Goal: Task Accomplishment & Management: Complete application form

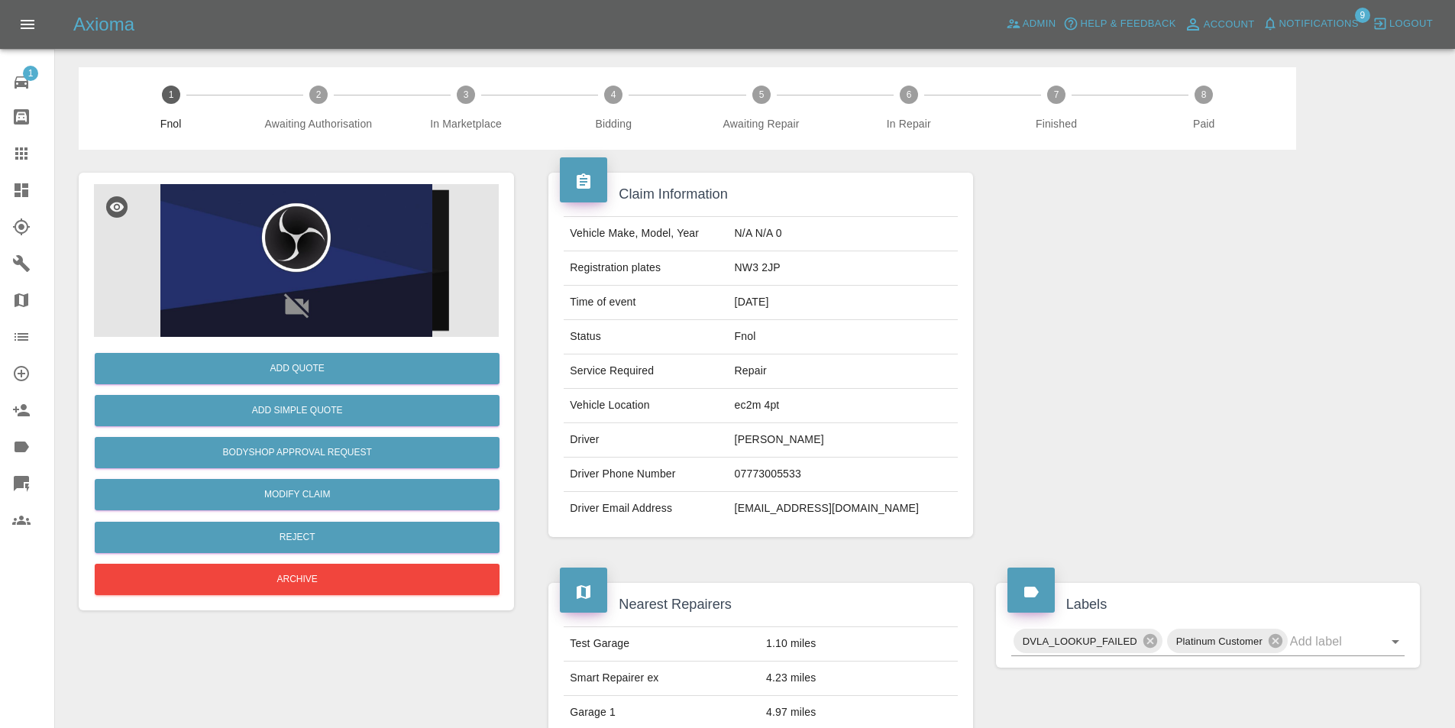
click at [27, 197] on icon at bounding box center [22, 190] width 14 height 14
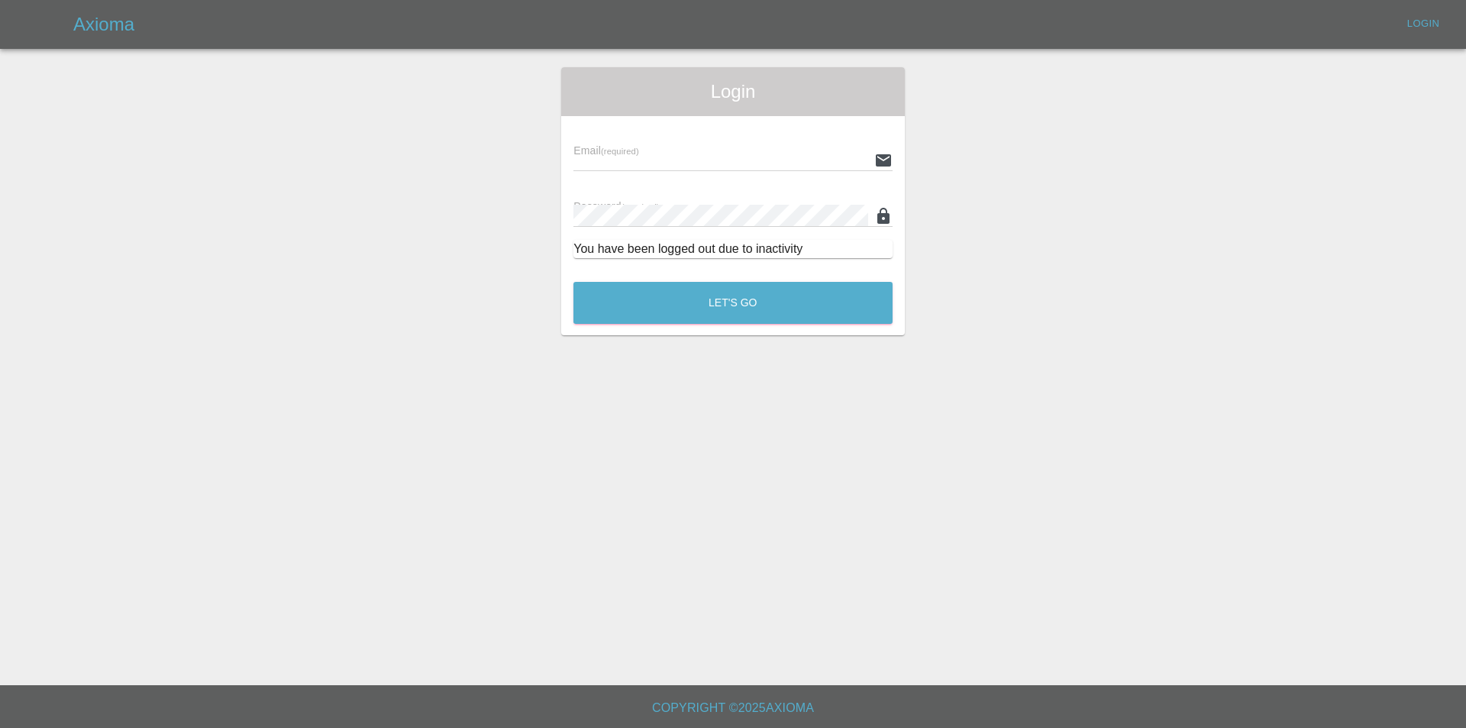
type input "[EMAIL_ADDRESS][DOMAIN_NAME]"
click at [664, 321] on button "Let's Go" at bounding box center [732, 303] width 319 height 42
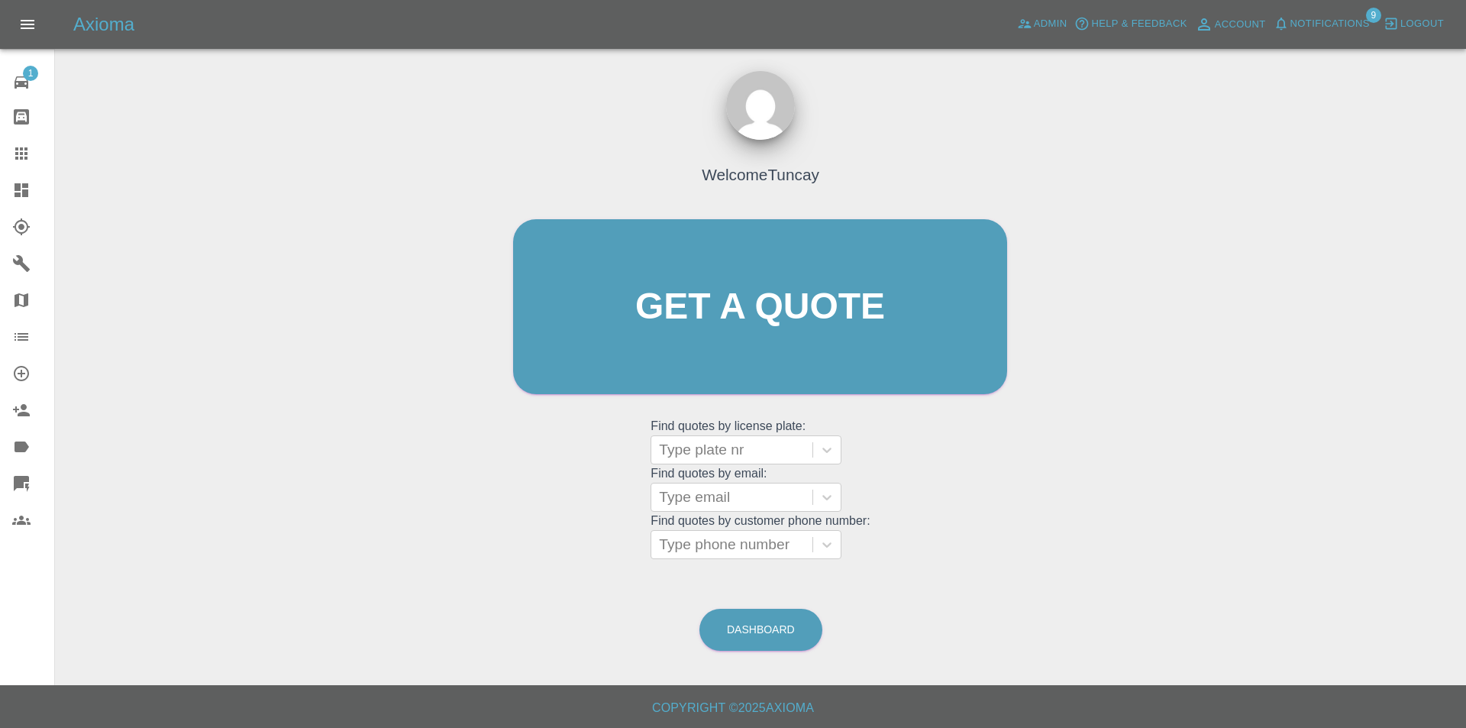
click at [16, 186] on icon at bounding box center [22, 190] width 14 height 14
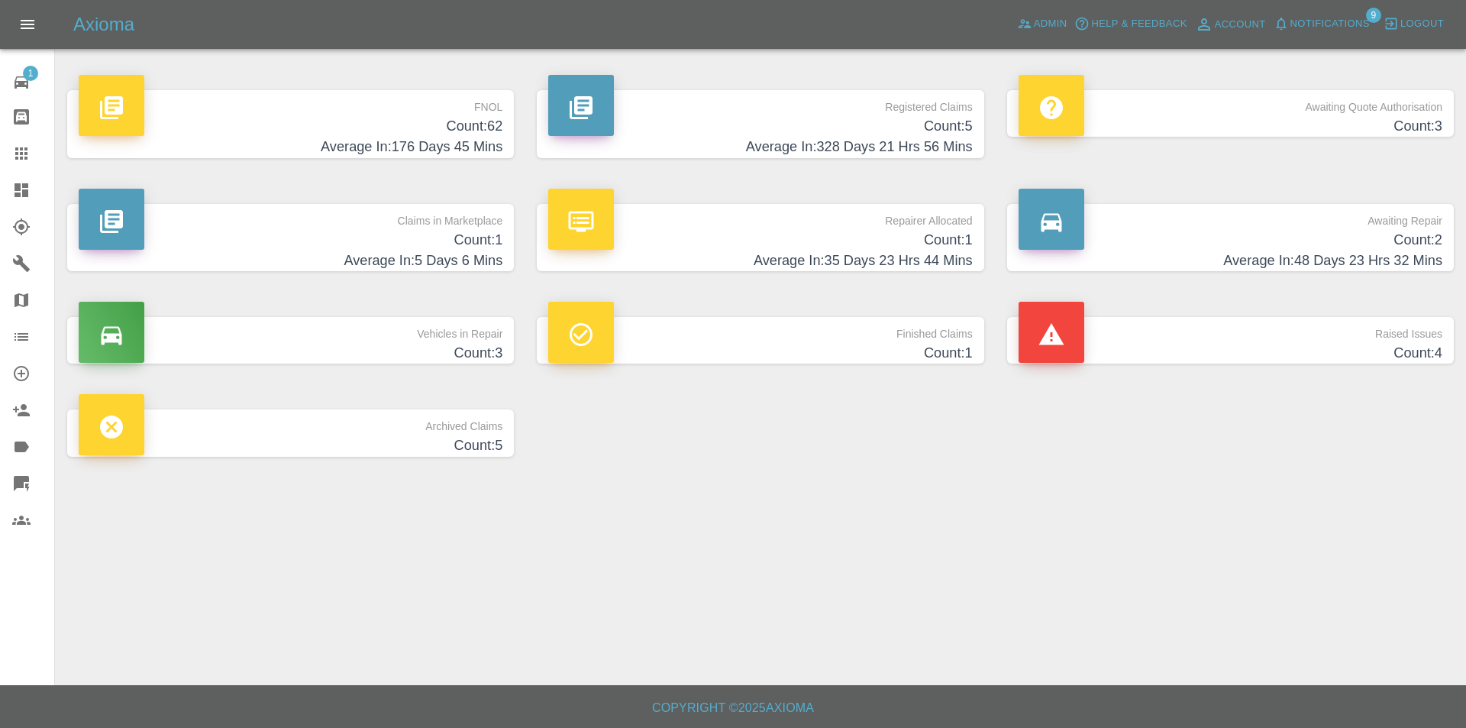
click at [344, 140] on h4 "Average In: 176 Days 45 Mins" at bounding box center [291, 147] width 424 height 21
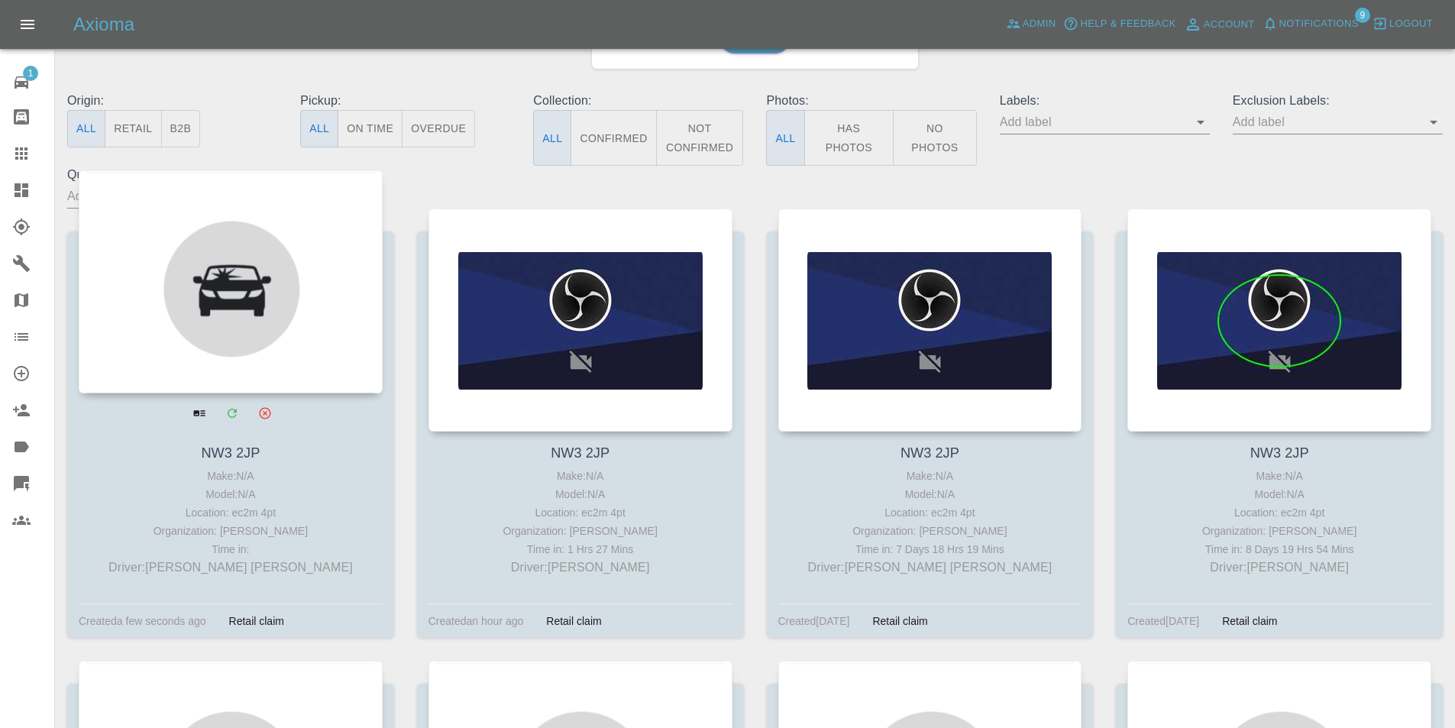
scroll to position [153, 0]
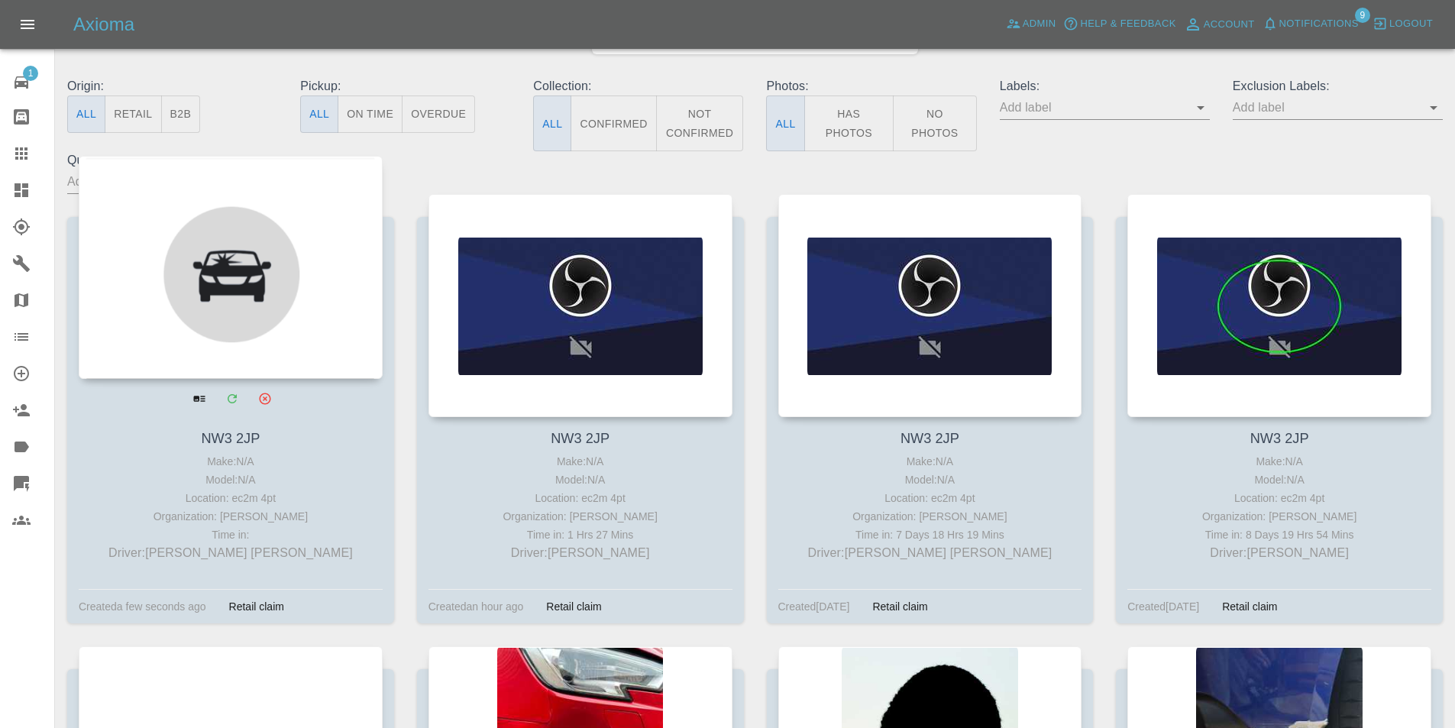
click at [289, 266] on div at bounding box center [231, 267] width 304 height 223
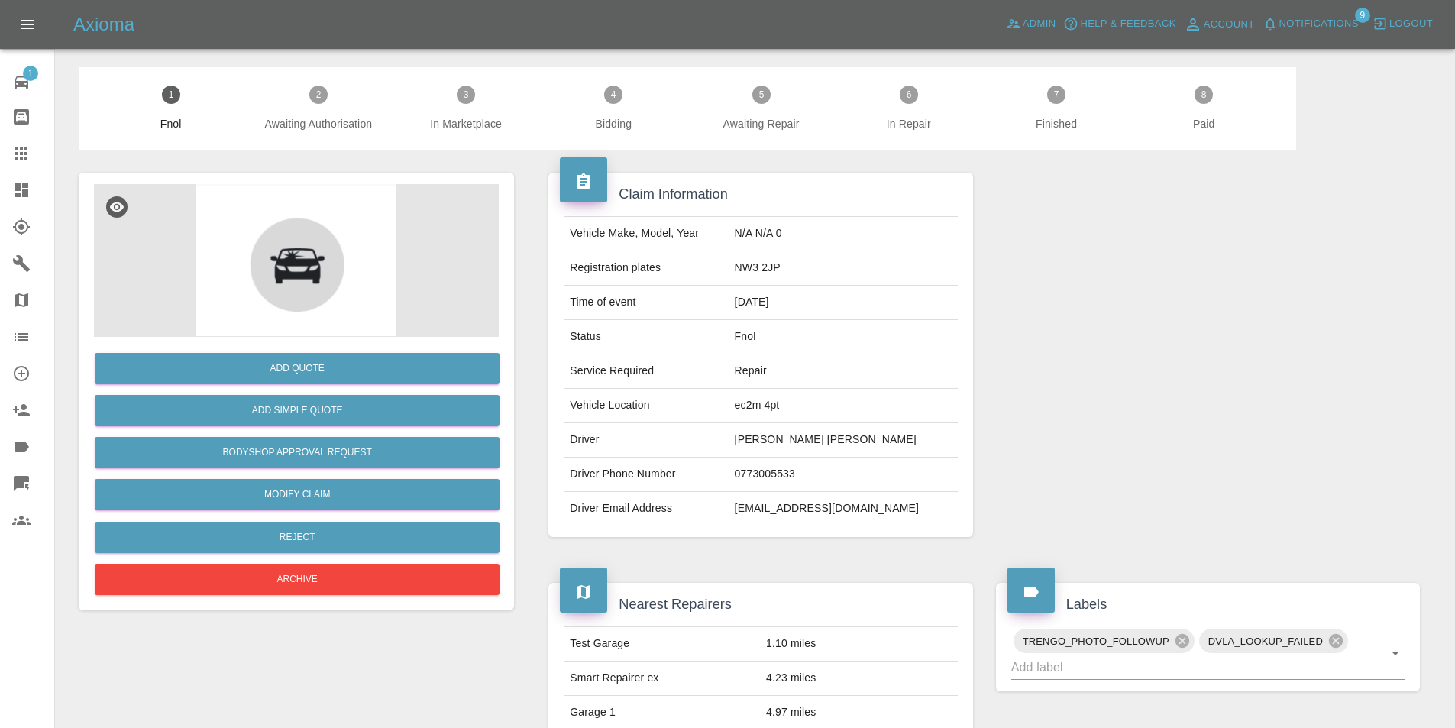
click at [192, 270] on img at bounding box center [296, 260] width 405 height 153
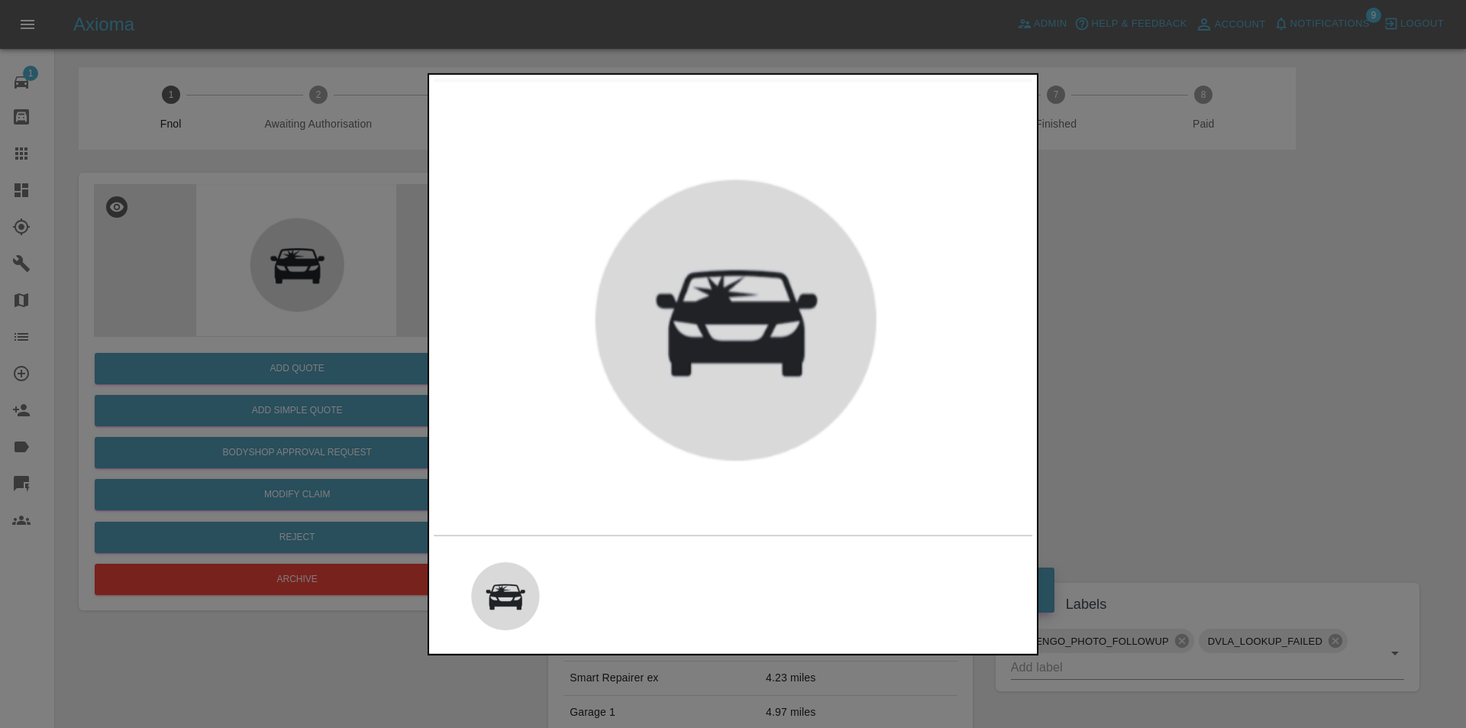
click at [240, 276] on div at bounding box center [733, 364] width 1466 height 728
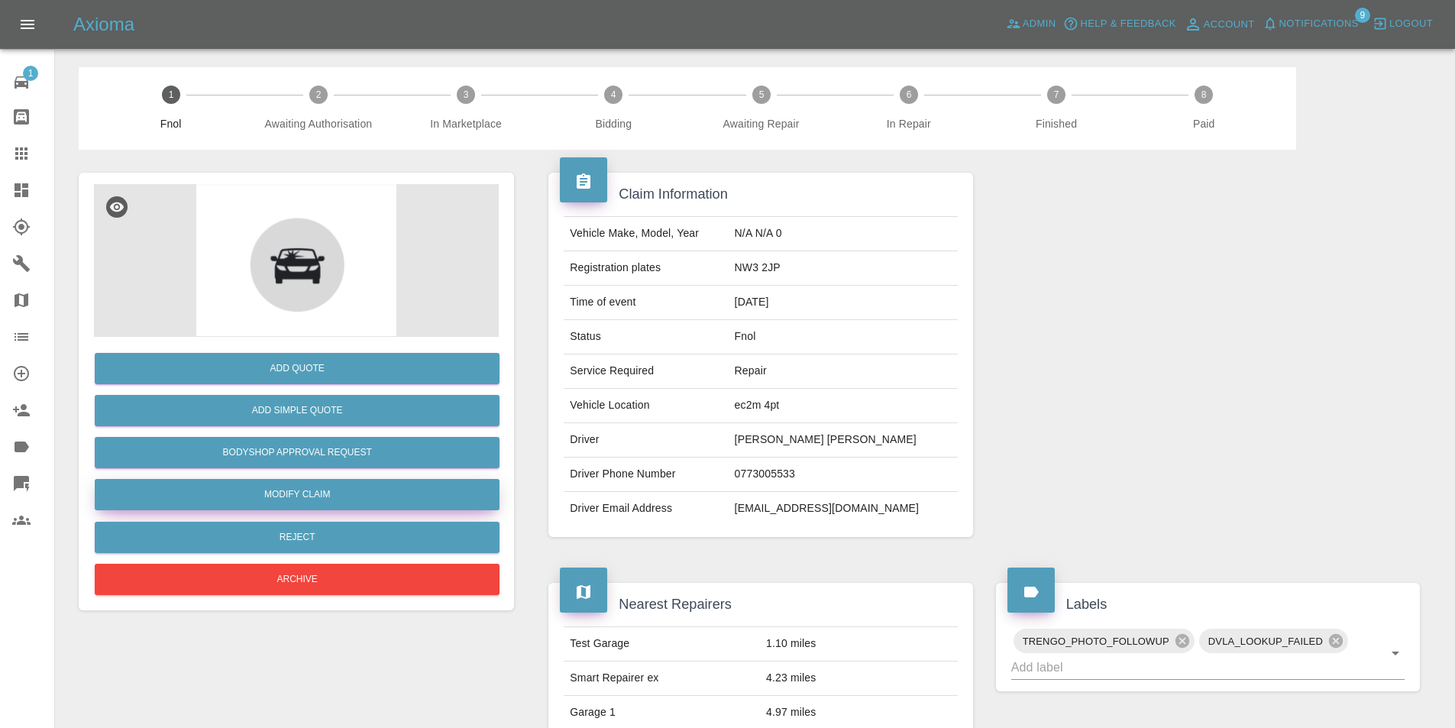
click at [325, 496] on link "Modify Claim" at bounding box center [297, 494] width 405 height 31
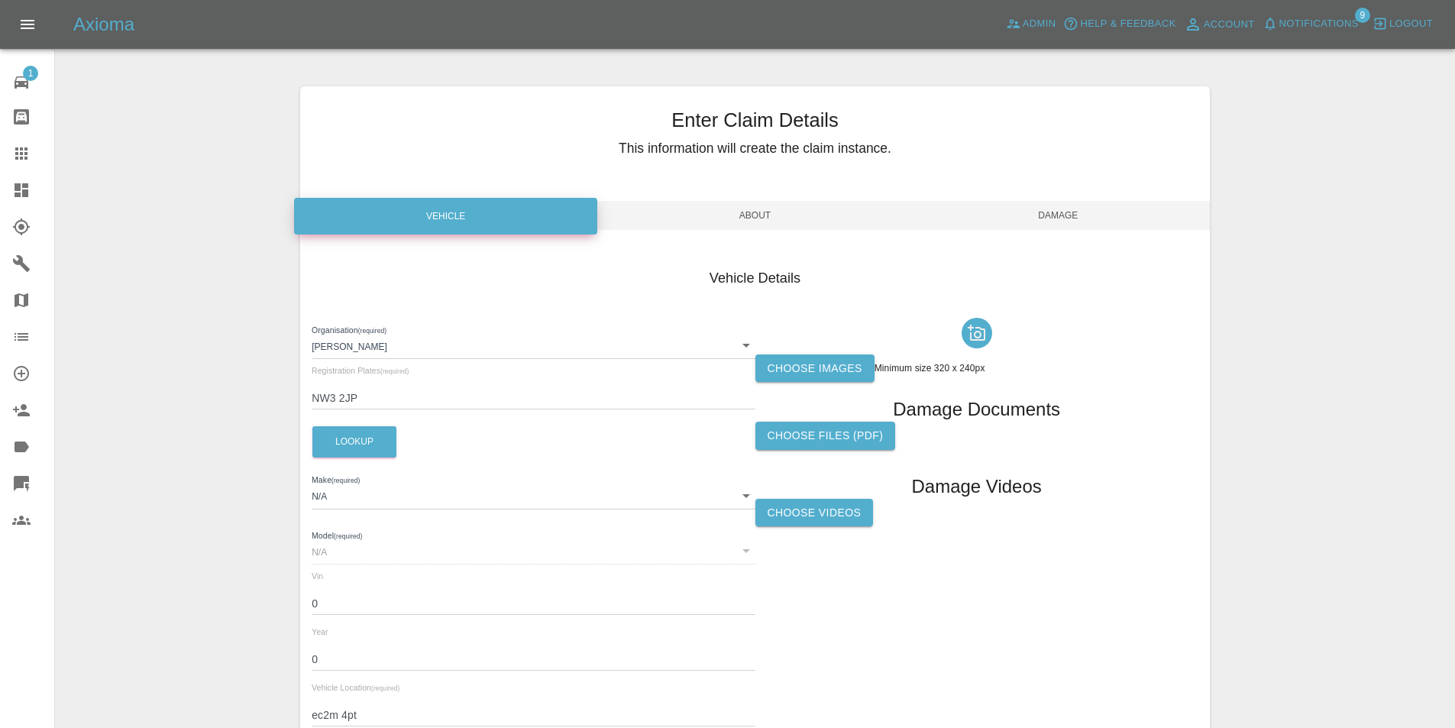
click at [719, 208] on span "About" at bounding box center [754, 215] width 303 height 29
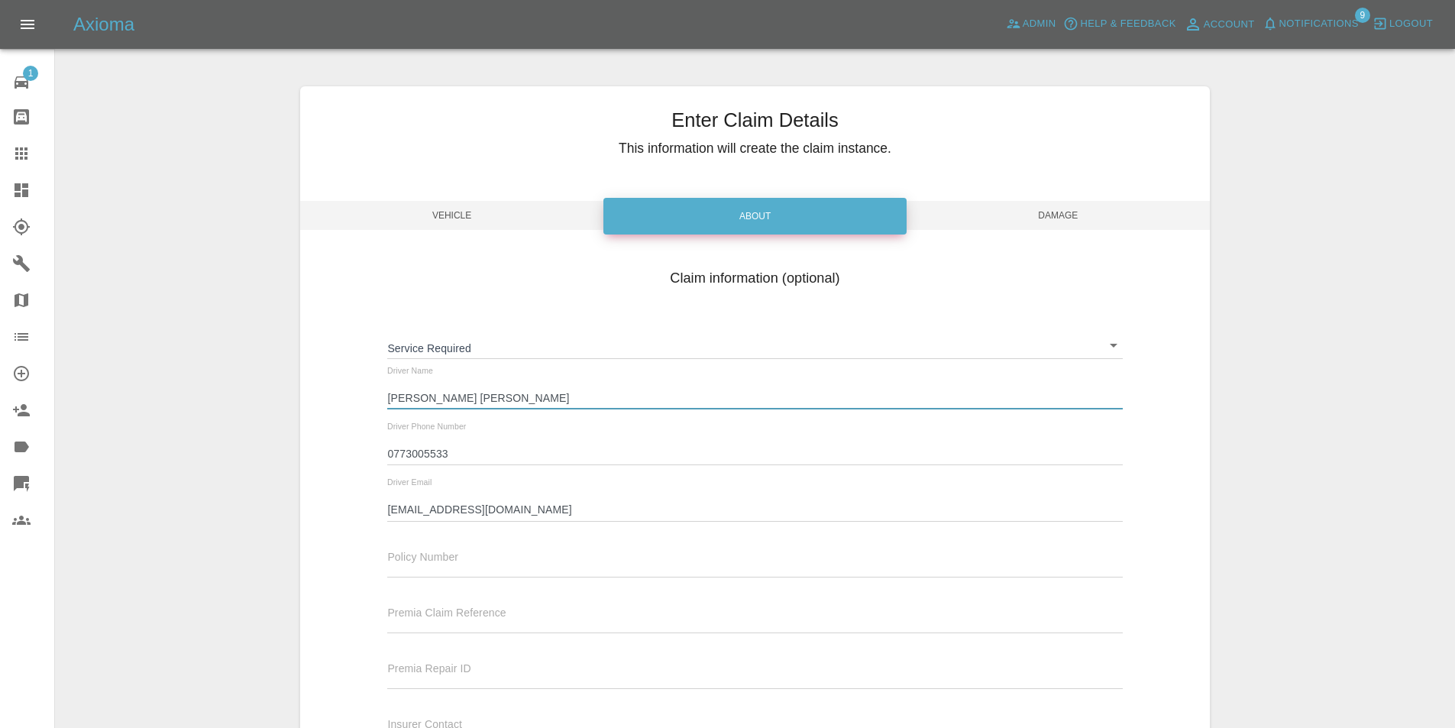
drag, startPoint x: 570, startPoint y: 396, endPoint x: 474, endPoint y: 405, distance: 96.6
click at [474, 405] on input "[PERSON_NAME] [PERSON_NAME]" at bounding box center [754, 398] width 735 height 22
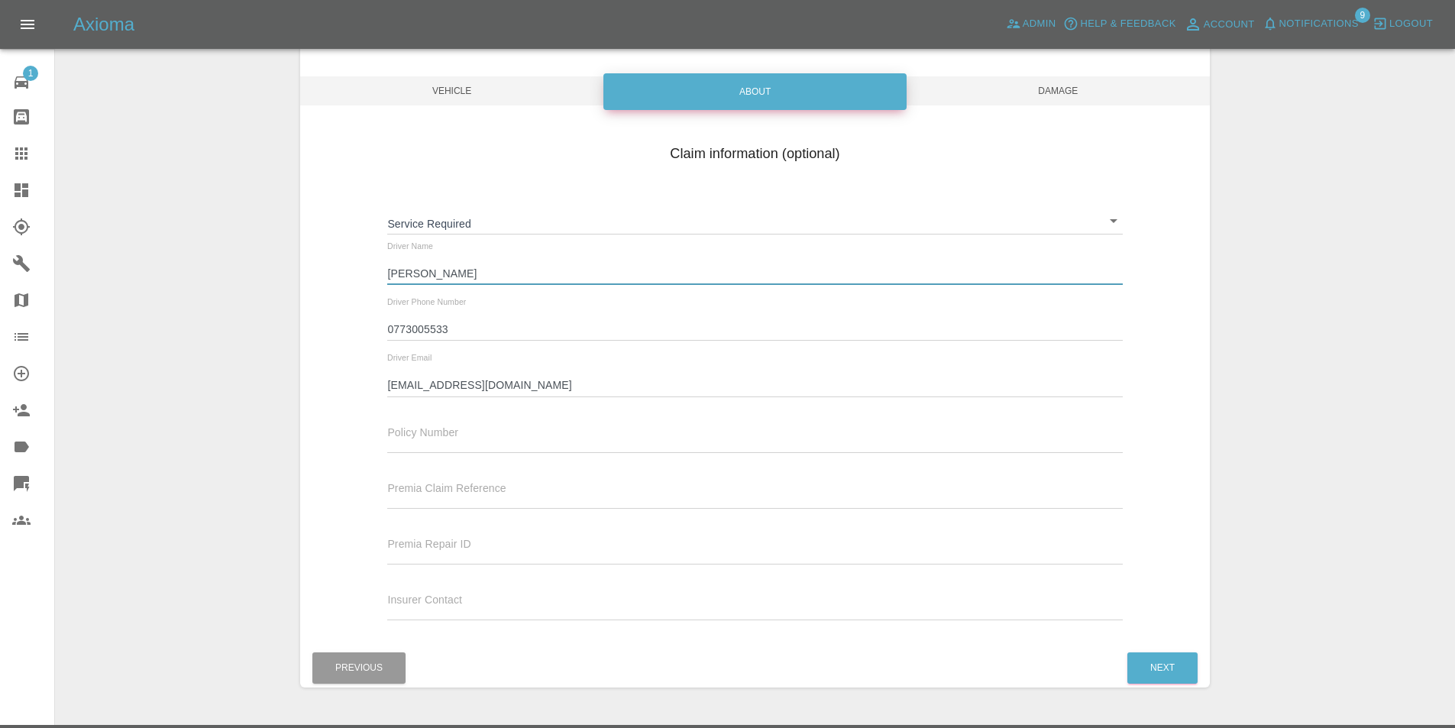
scroll to position [164, 0]
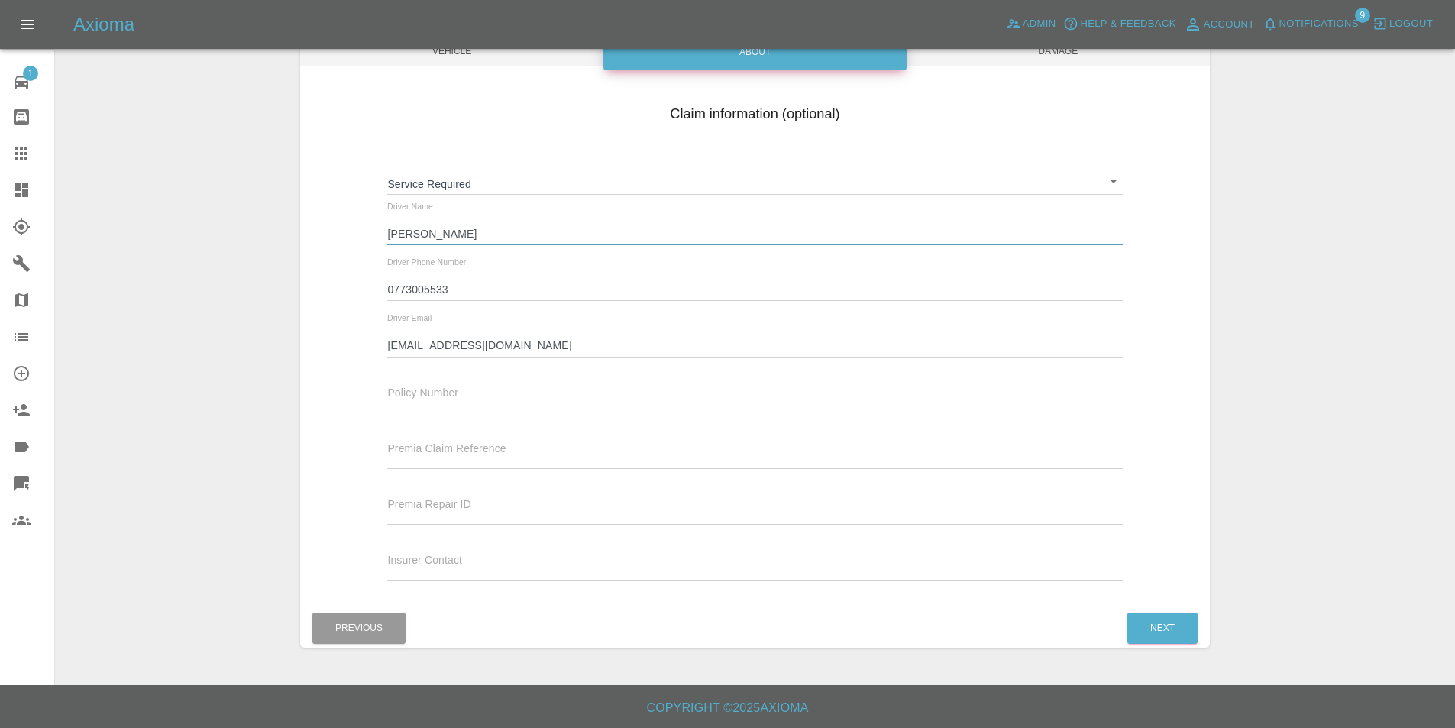
type input "[PERSON_NAME]"
drag, startPoint x: 1143, startPoint y: 595, endPoint x: 1161, endPoint y: 629, distance: 38.9
click at [1160, 622] on div "Enter Claim Details This information will create the claim instance. Vehicle Ab…" at bounding box center [754, 284] width 909 height 725
click at [1161, 629] on button "Next" at bounding box center [1162, 627] width 70 height 31
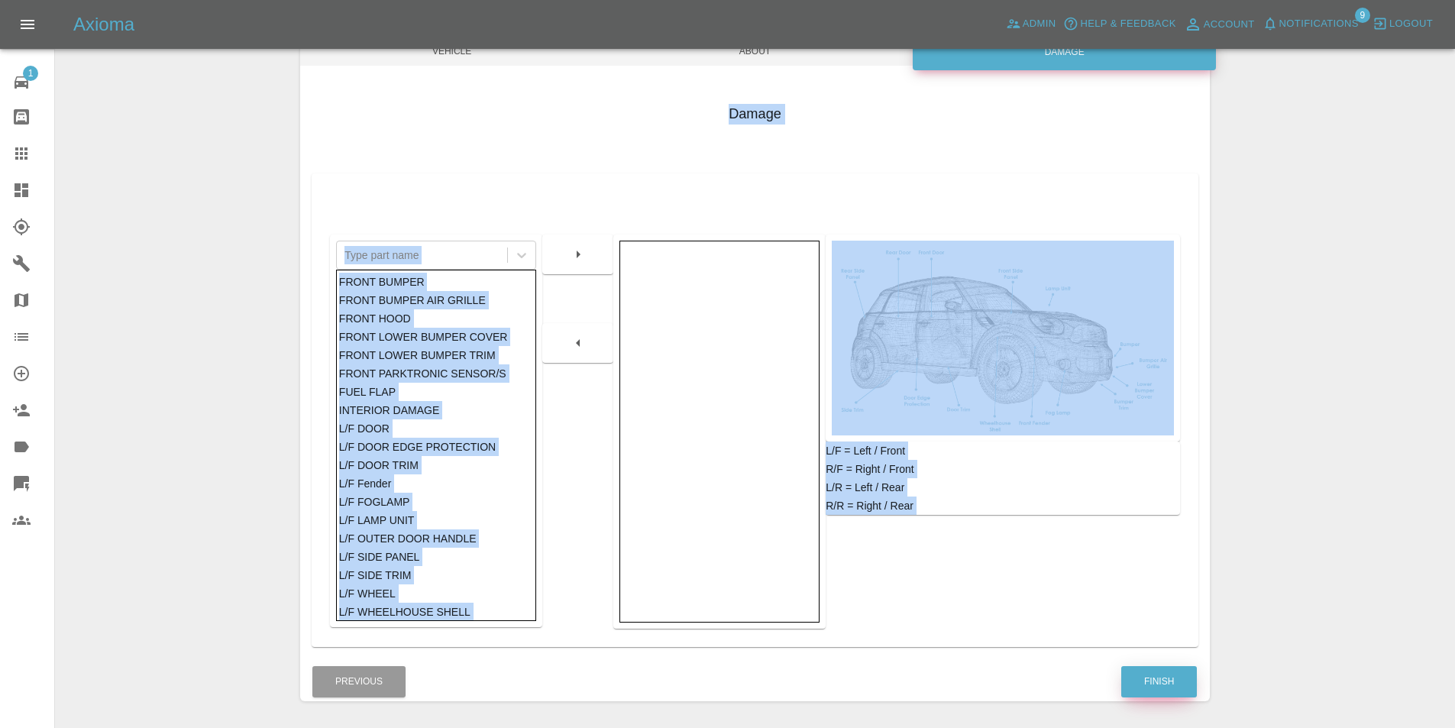
scroll to position [218, 0]
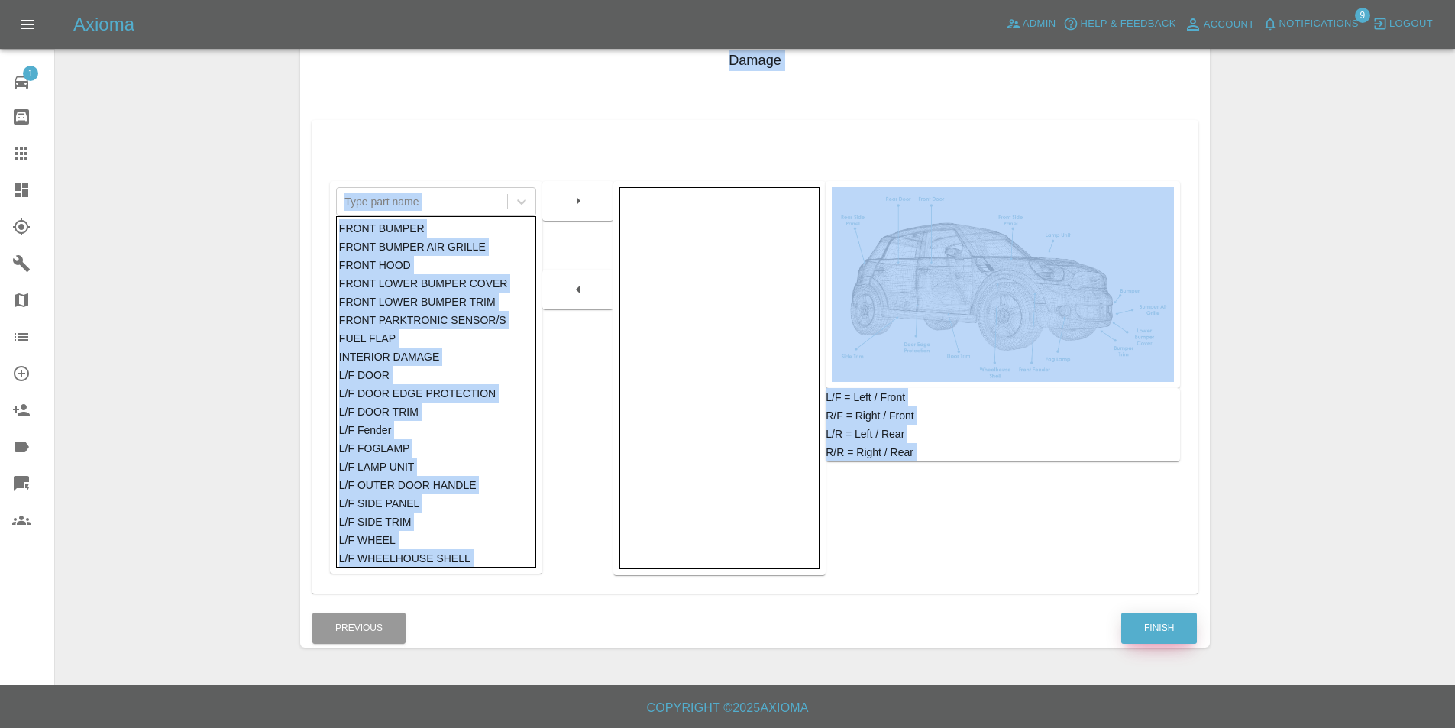
click at [1155, 617] on button "Finish" at bounding box center [1159, 627] width 76 height 31
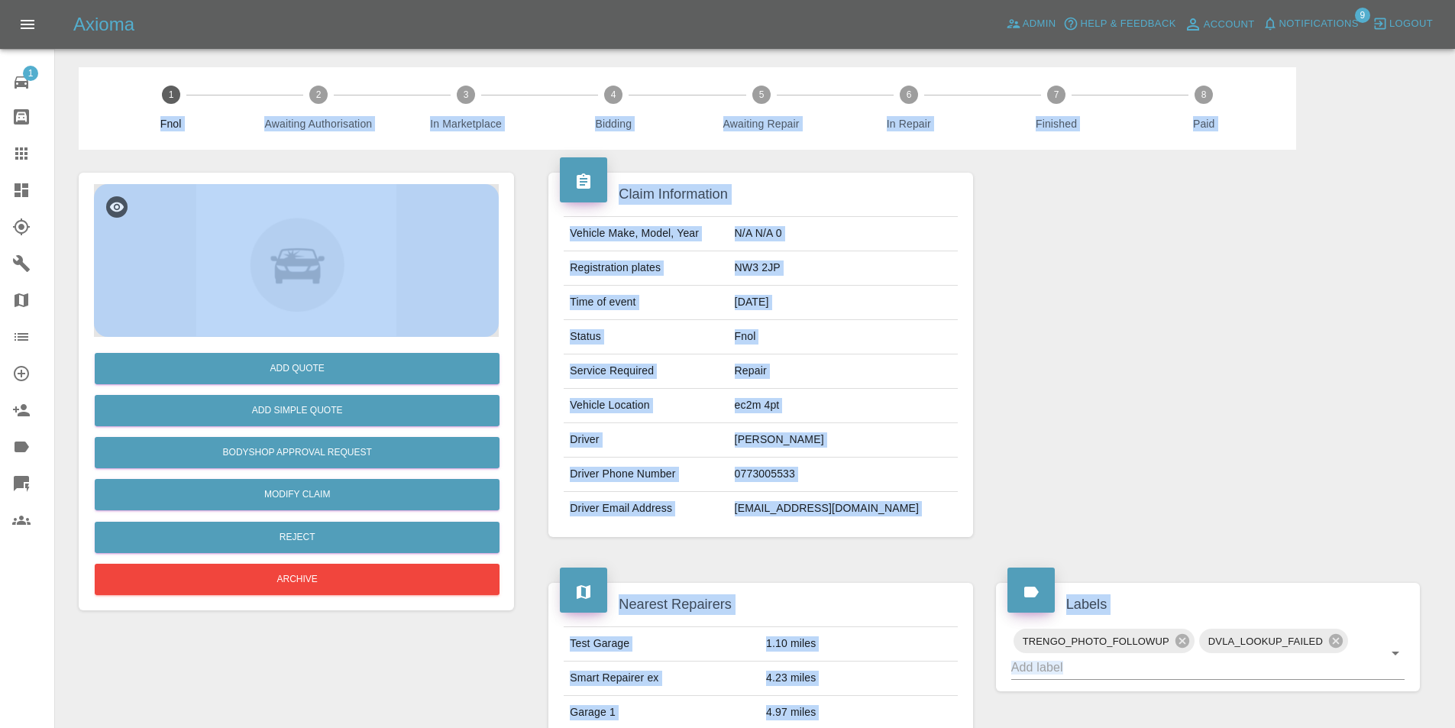
click at [24, 177] on link "Dashboard" at bounding box center [27, 190] width 54 height 37
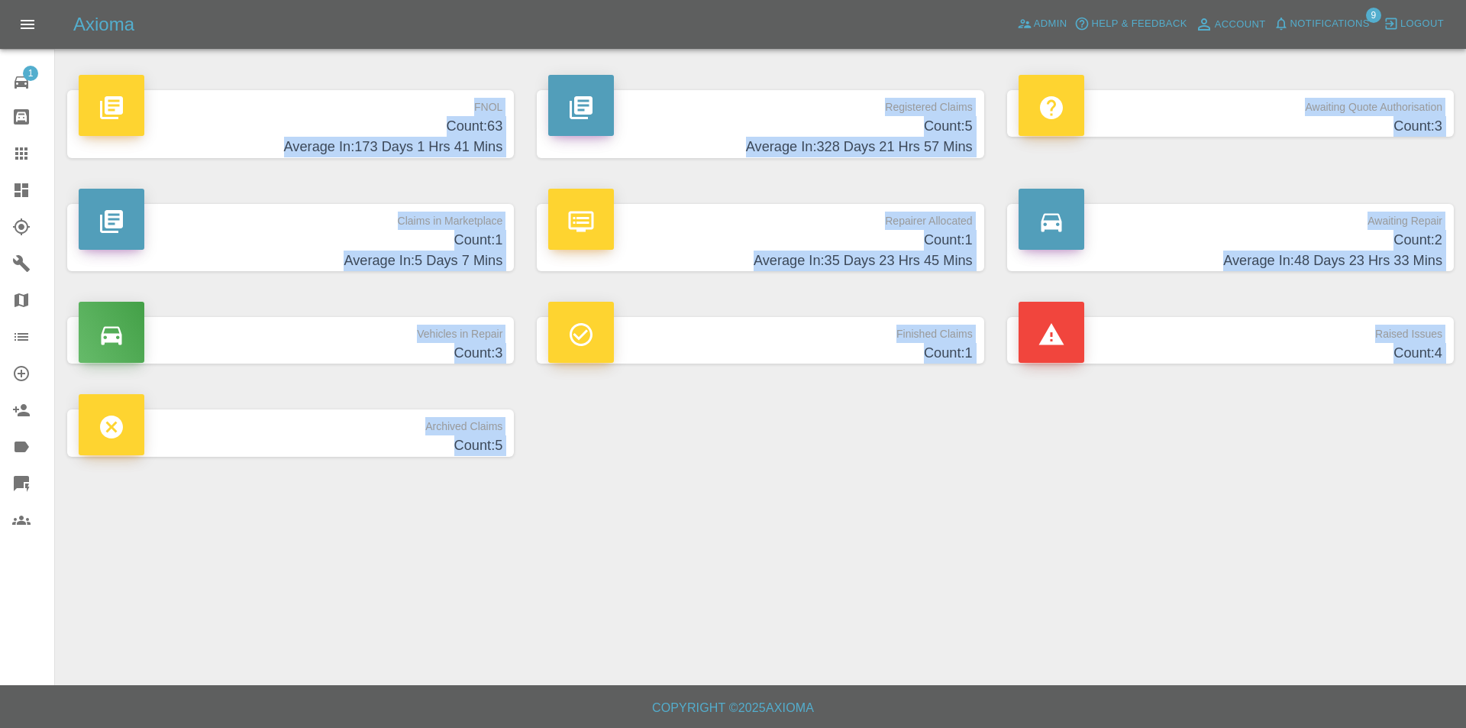
click at [319, 144] on h4 "Average In: 173 Days 1 Hrs 41 Mins" at bounding box center [291, 147] width 424 height 21
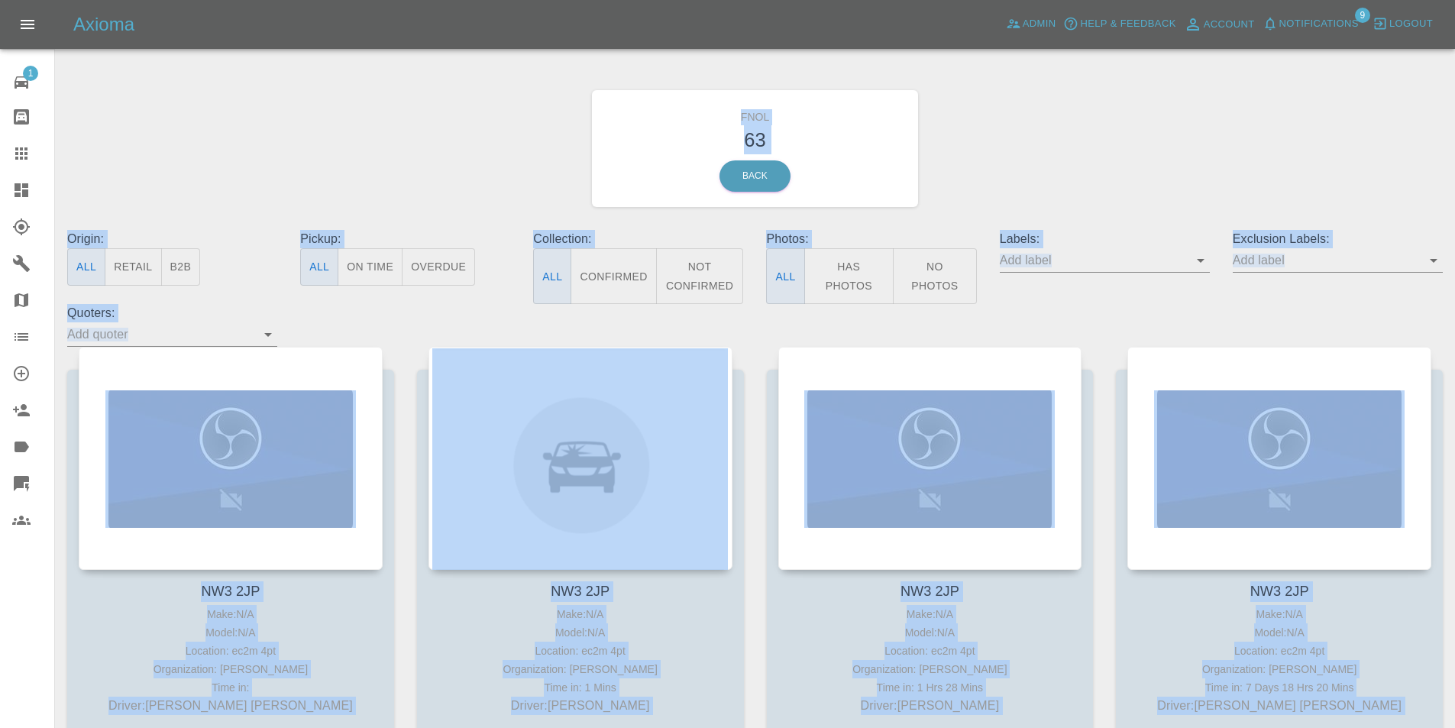
click at [338, 95] on div "FNOL 63 Back" at bounding box center [755, 148] width 1398 height 163
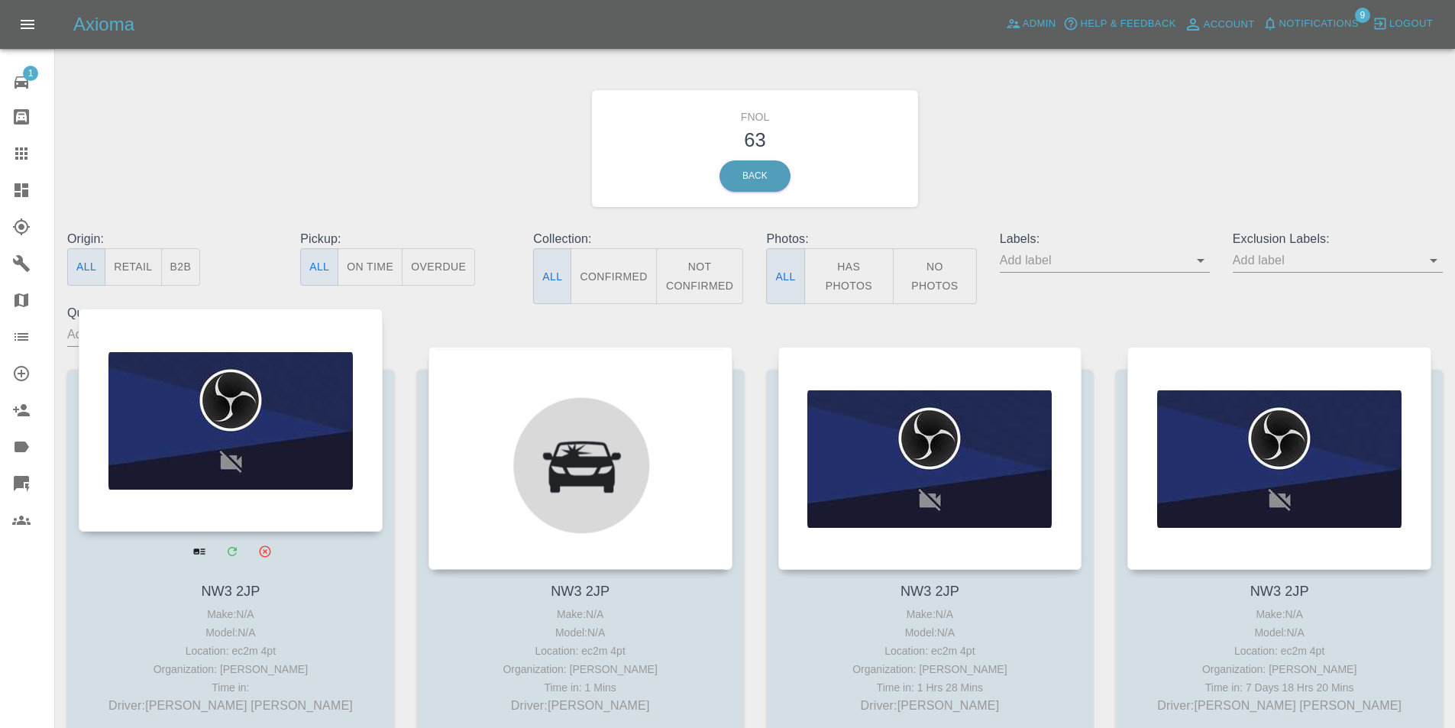
click at [267, 434] on div at bounding box center [231, 420] width 304 height 223
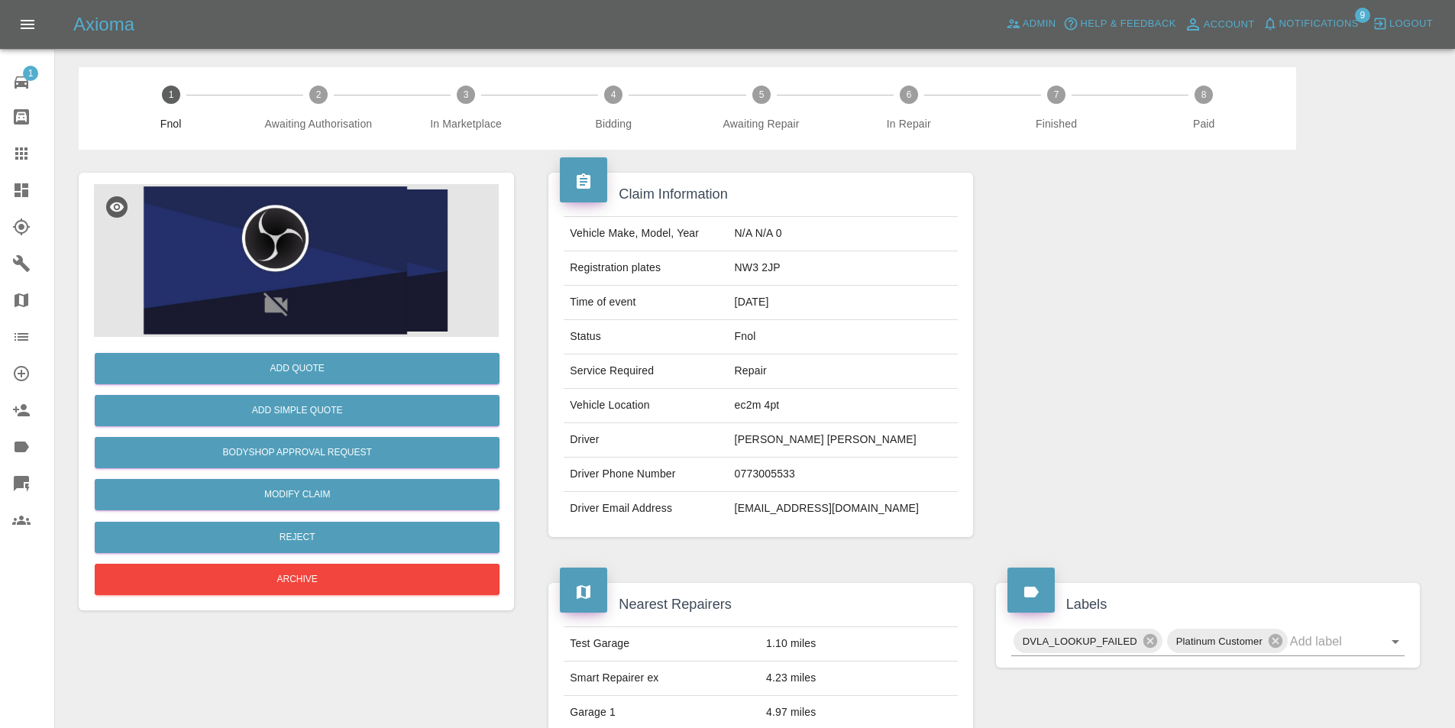
click at [298, 289] on img at bounding box center [275, 260] width 392 height 148
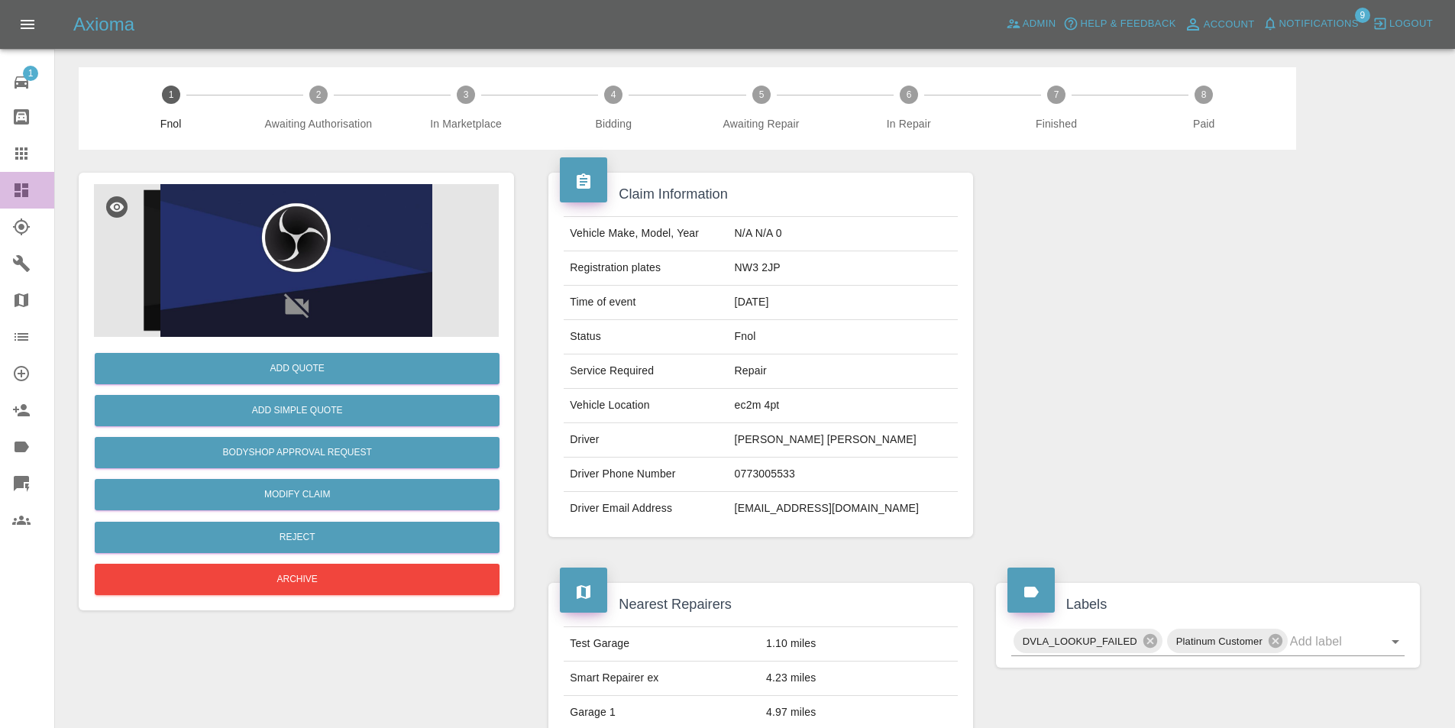
click at [30, 194] on icon at bounding box center [21, 190] width 18 height 18
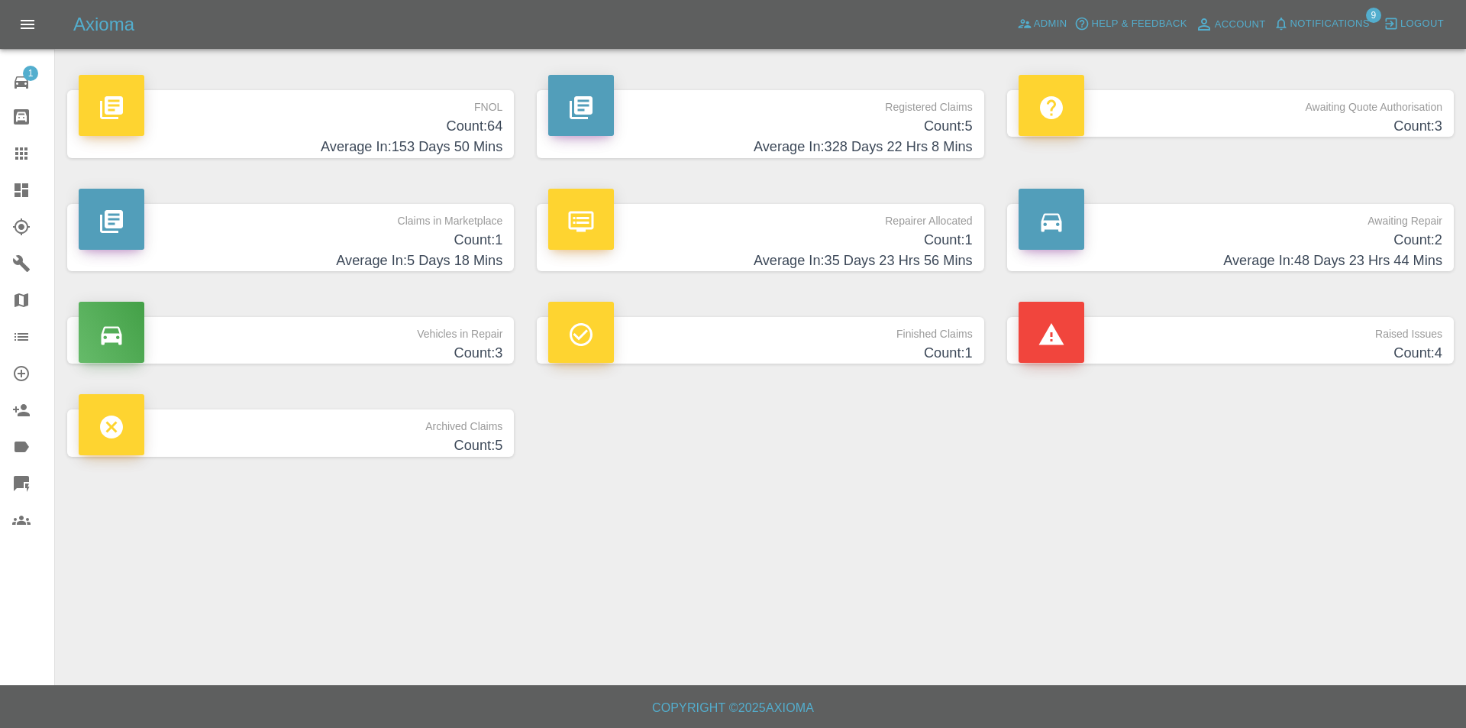
click at [249, 127] on h4 "Count: 64" at bounding box center [291, 126] width 424 height 21
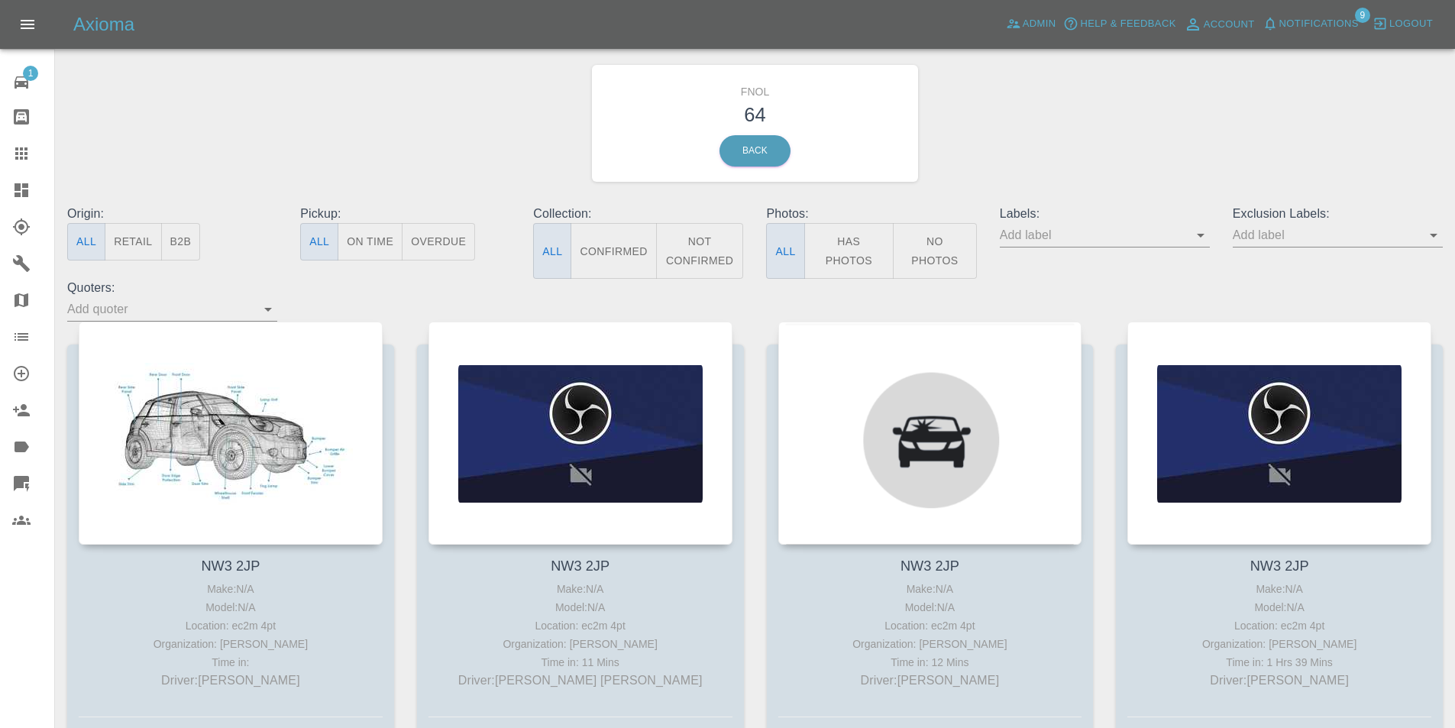
scroll to position [76, 0]
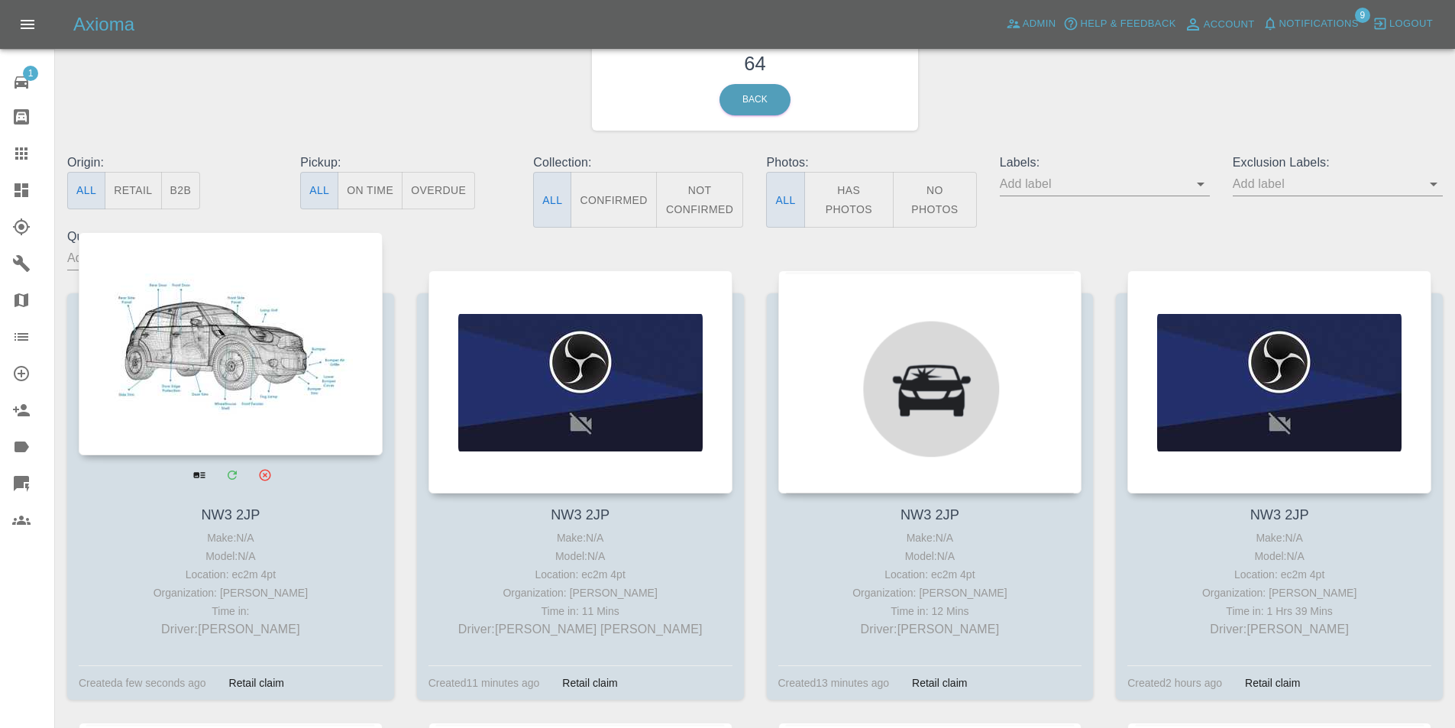
click at [243, 292] on div at bounding box center [231, 343] width 304 height 223
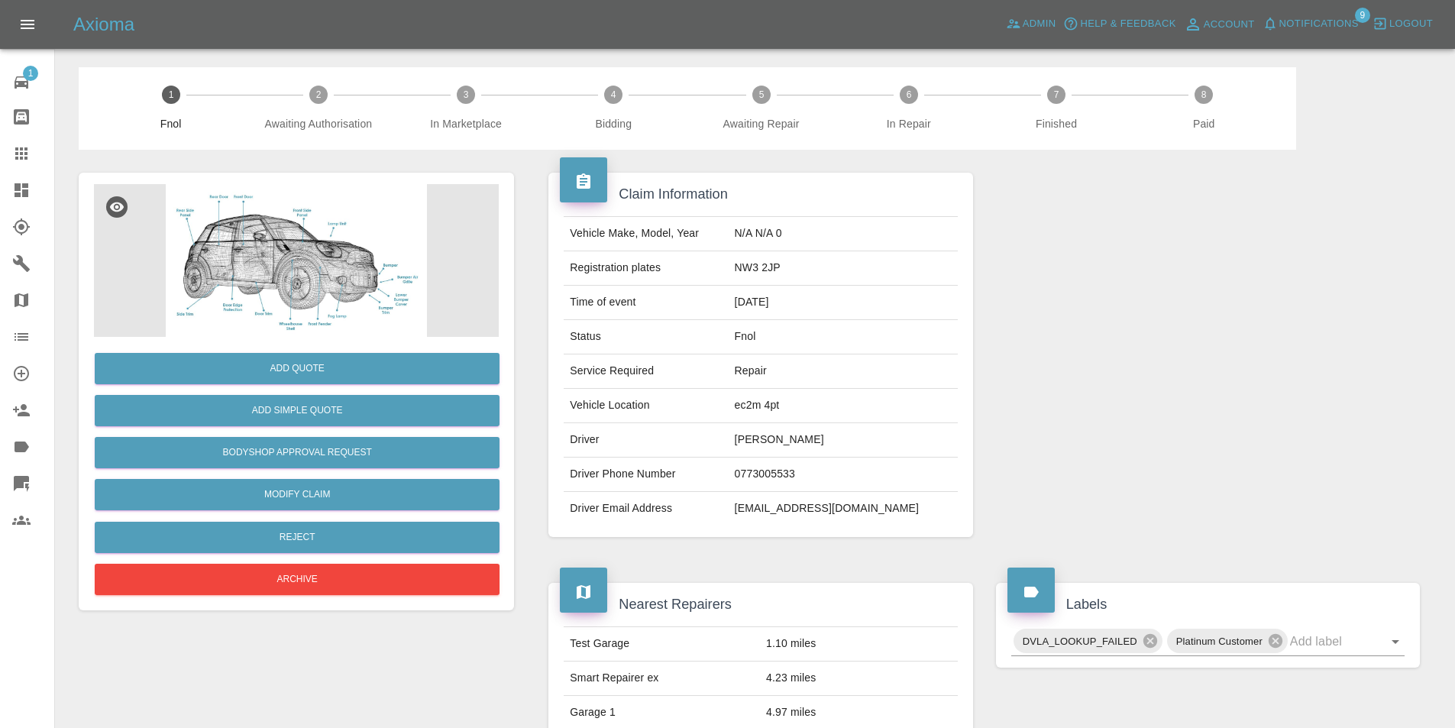
click at [243, 292] on img at bounding box center [296, 260] width 405 height 153
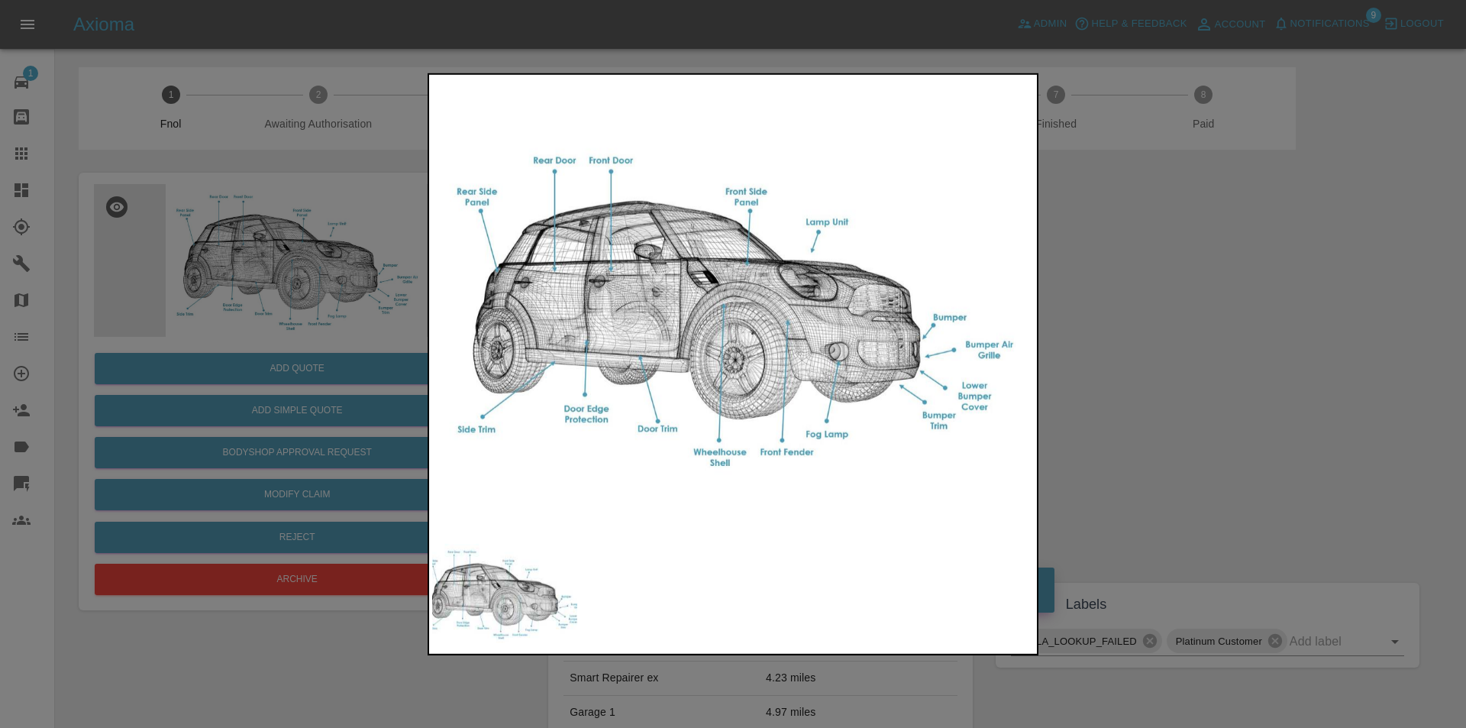
click at [243, 292] on div at bounding box center [733, 364] width 1466 height 728
